Goal: Information Seeking & Learning: Learn about a topic

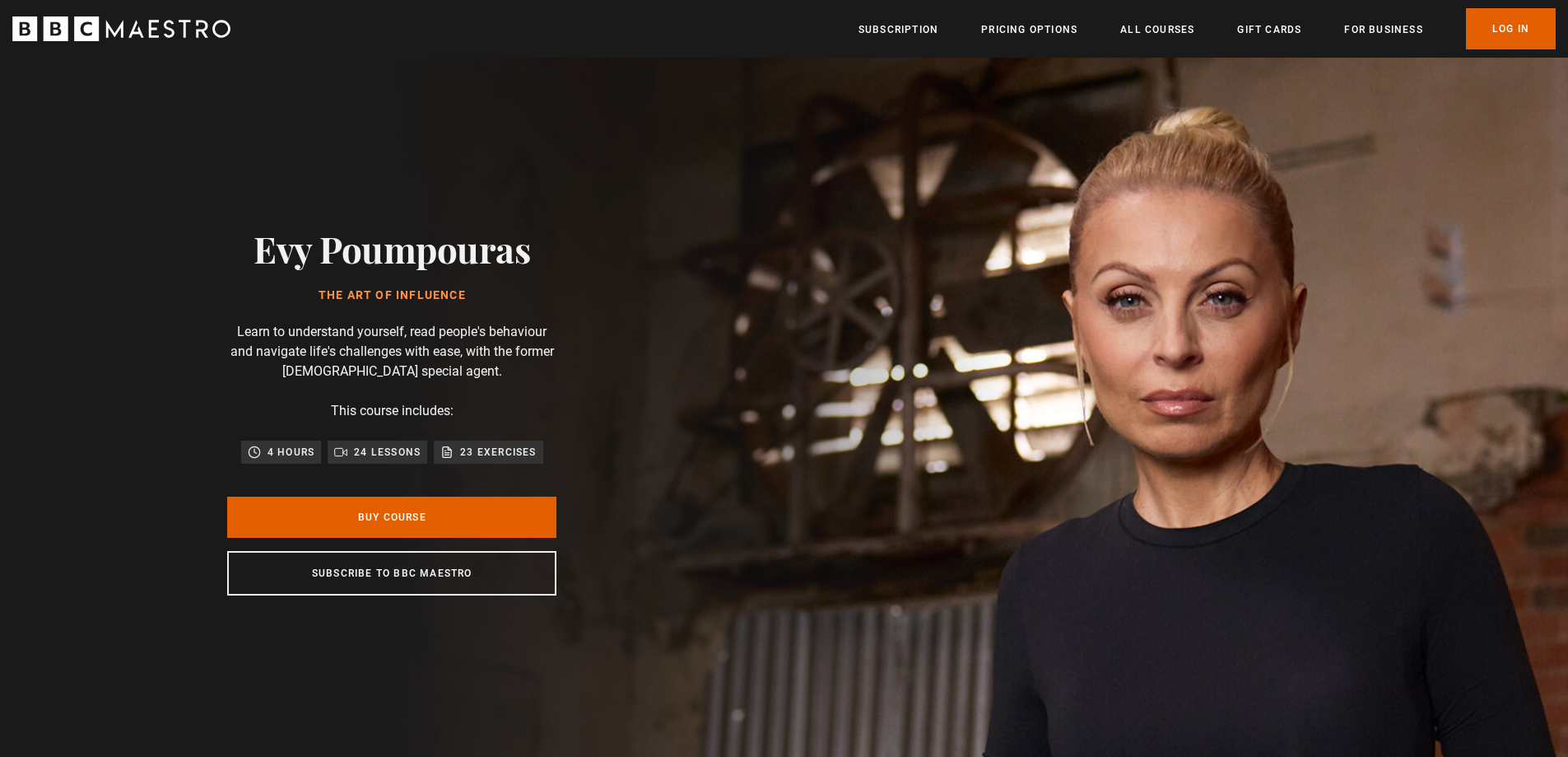
scroll to position [0, 863]
click at [1144, 27] on link "All Courses" at bounding box center [1157, 29] width 74 height 16
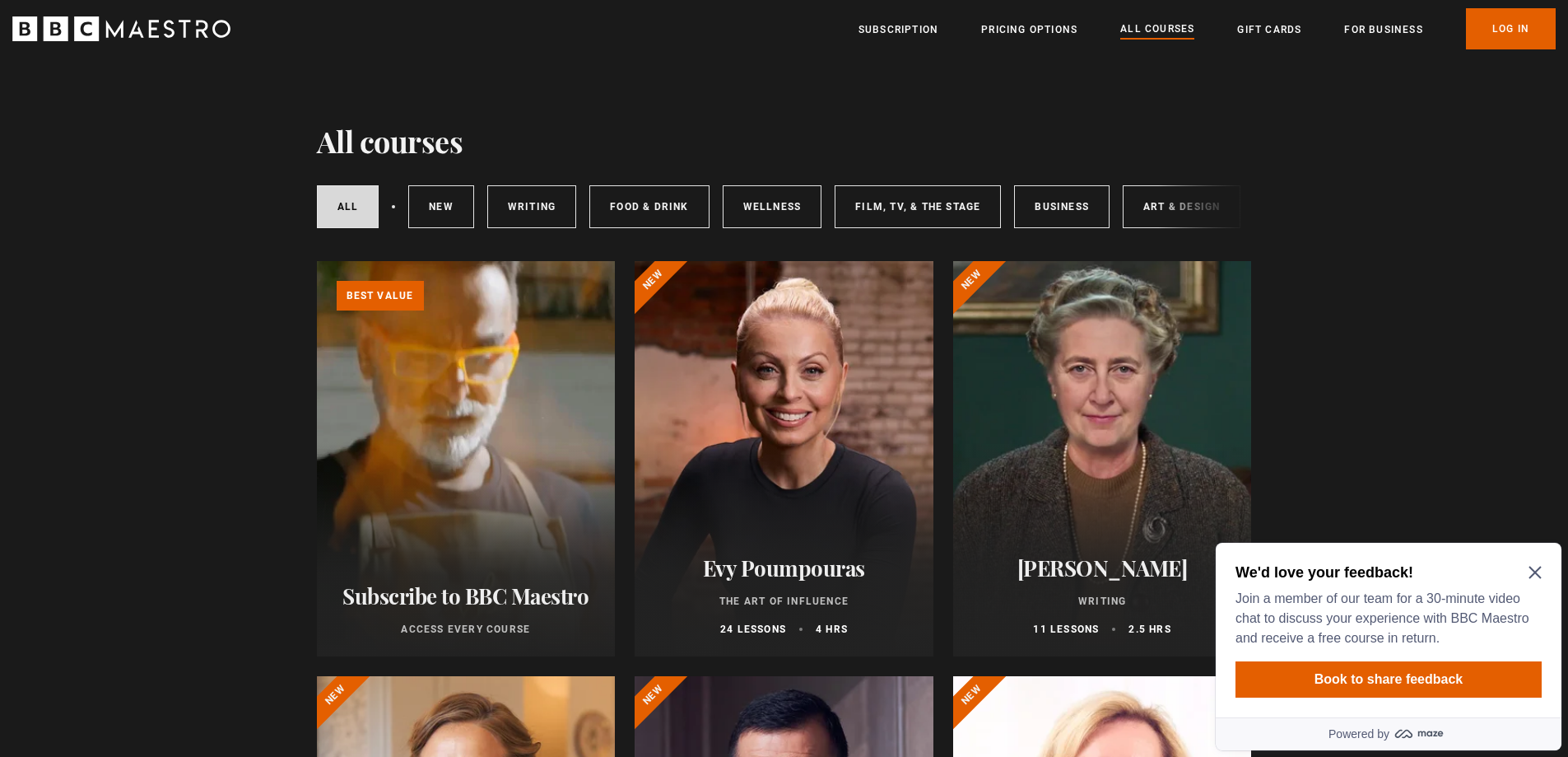
click at [1536, 582] on div "We'd love your feedback! Join a member of our team for a 30-minute video chat t…" at bounding box center [1389, 605] width 307 height 85
click at [1537, 568] on icon "Close Maze Prompt" at bounding box center [1535, 572] width 13 height 13
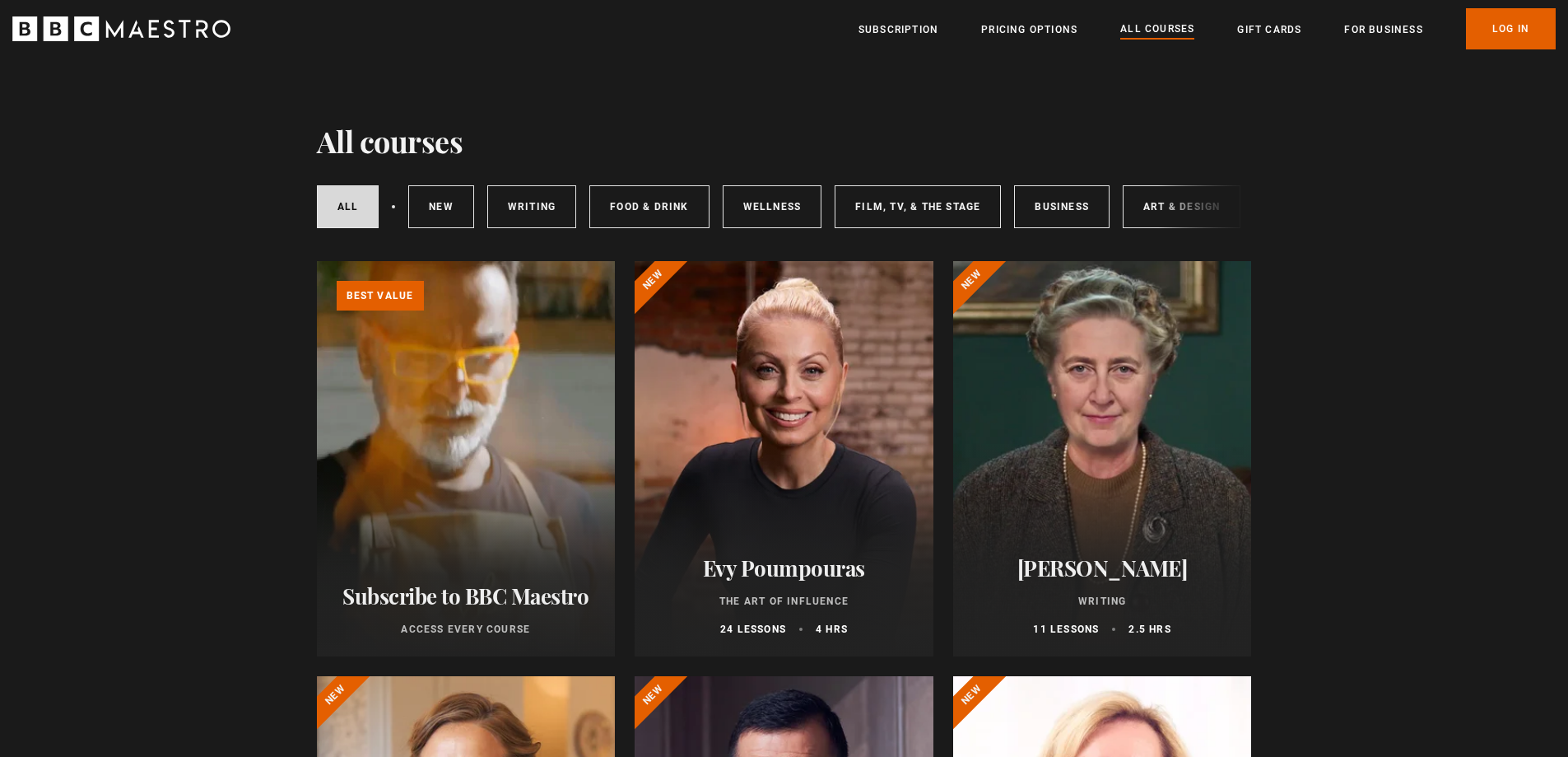
click at [1153, 521] on div at bounding box center [1103, 459] width 299 height 396
click at [109, 34] on icon "BBC Maestro" at bounding box center [120, 28] width 218 height 25
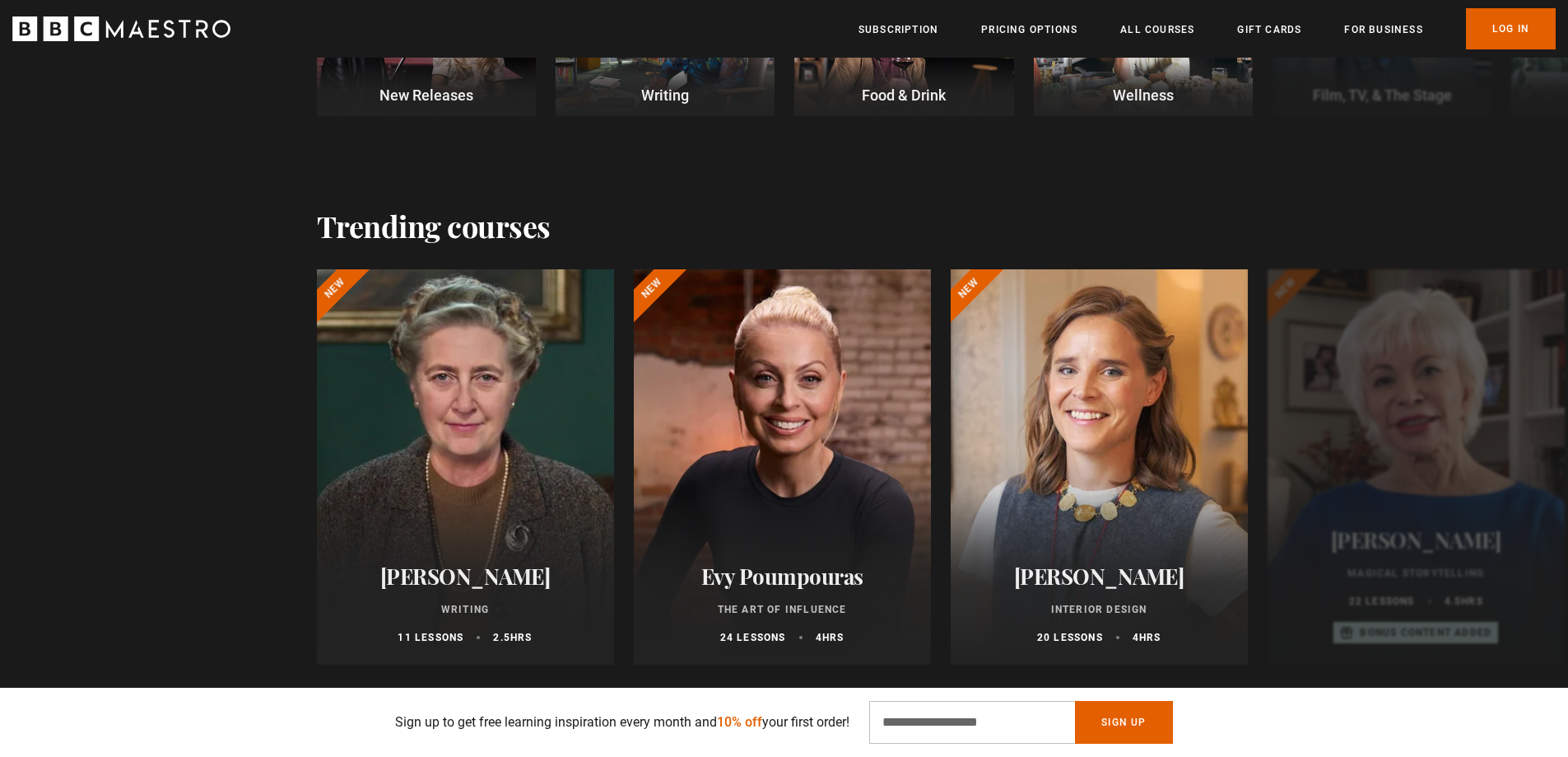
scroll to position [659, 0]
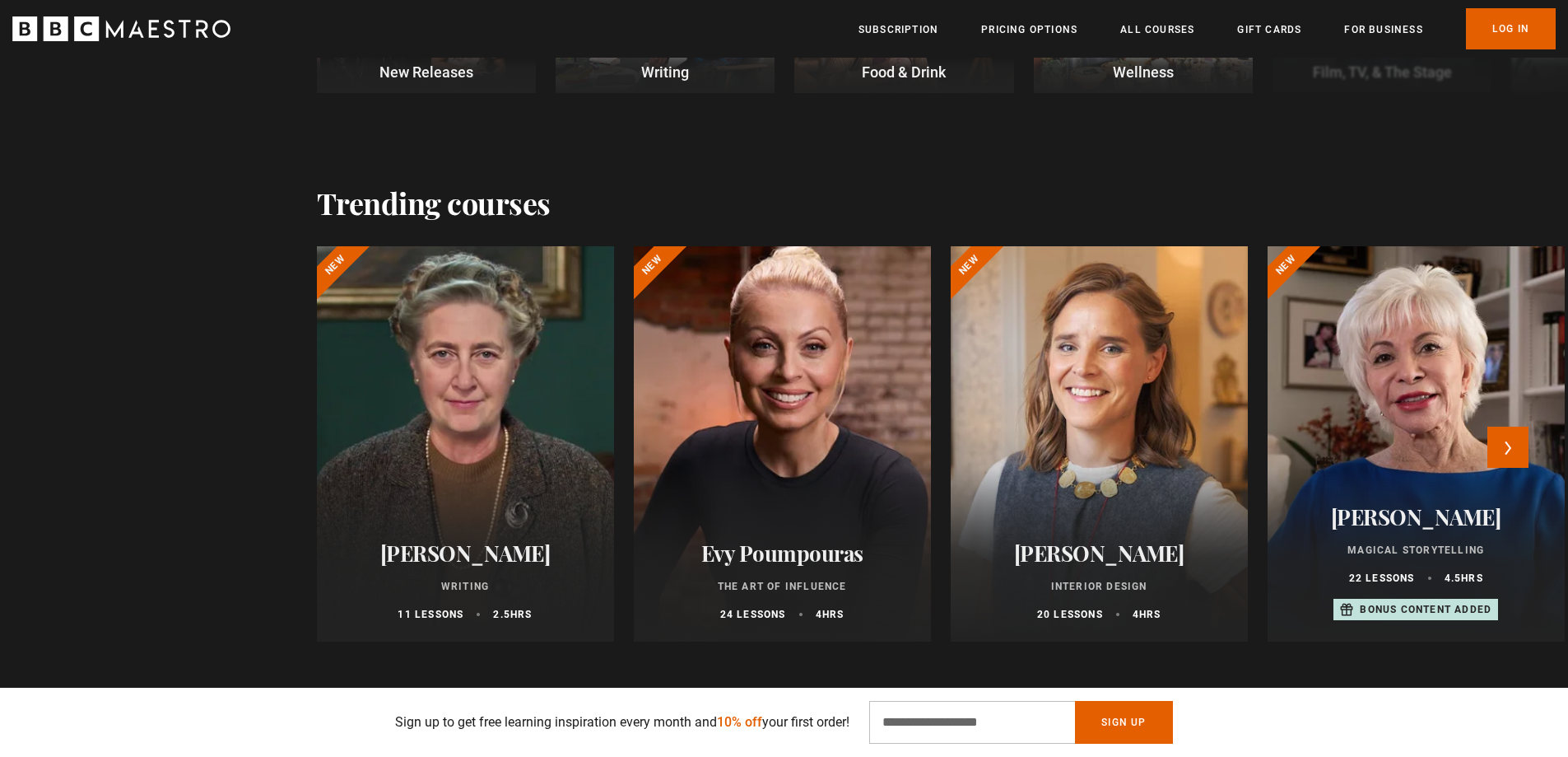
click at [794, 430] on div at bounding box center [782, 443] width 327 height 435
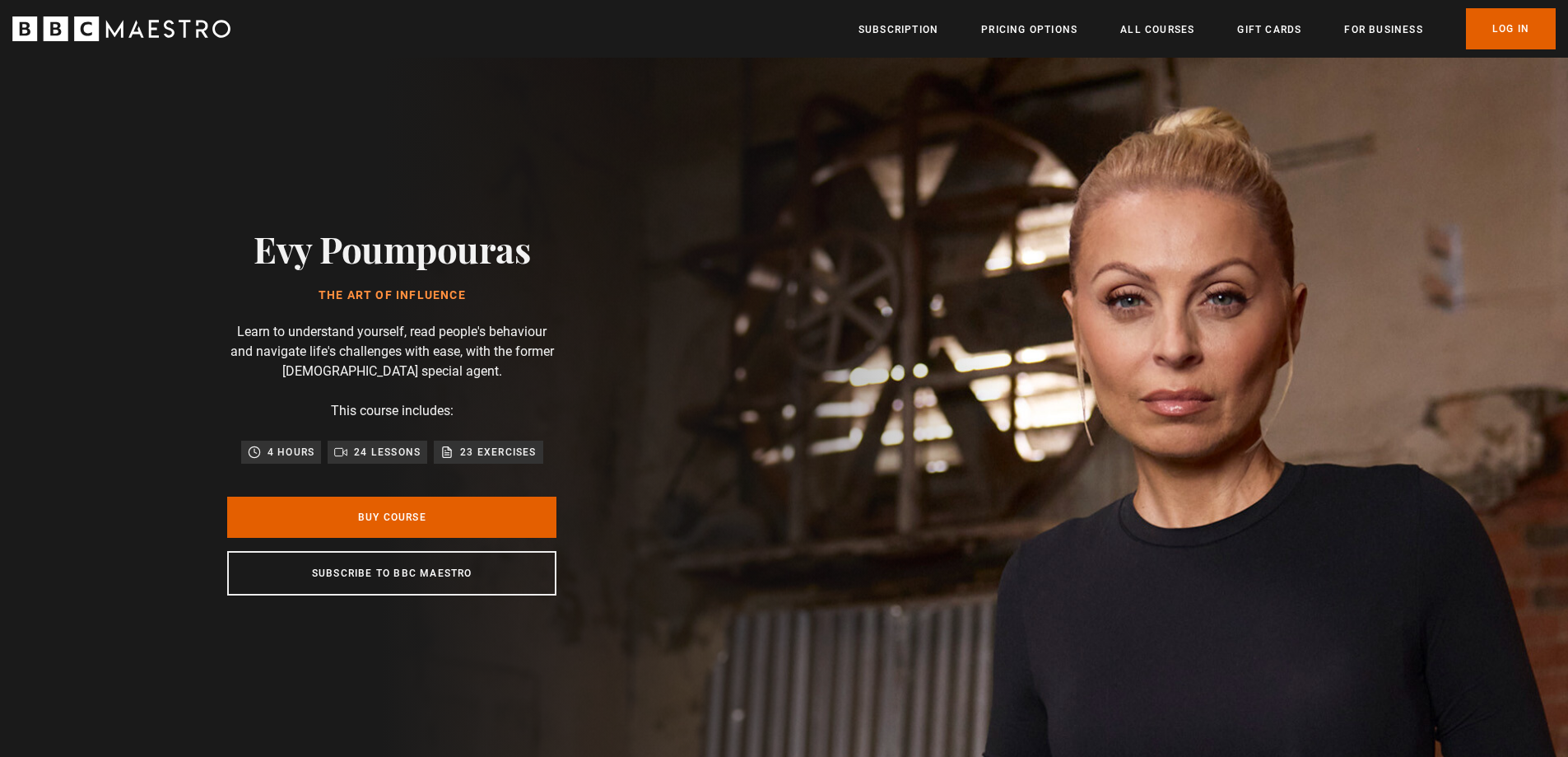
scroll to position [0, 647]
